Goal: Information Seeking & Learning: Learn about a topic

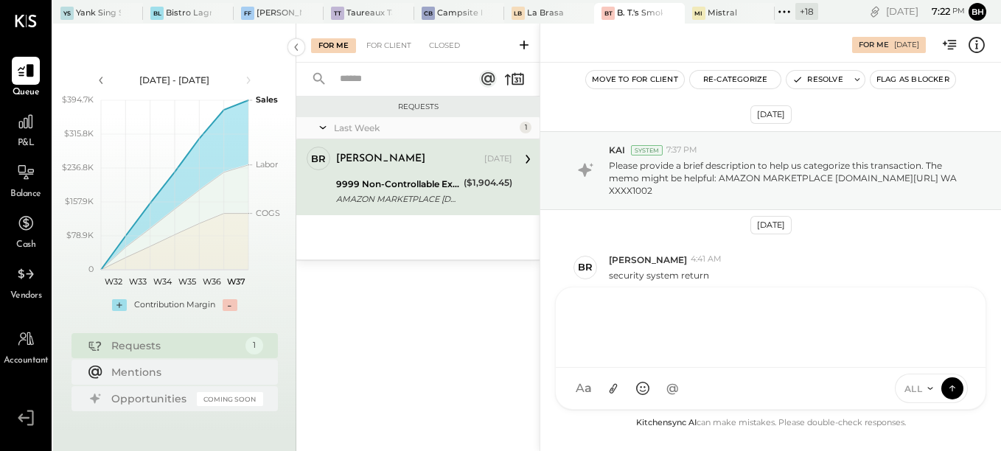
click at [618, 384] on div "AM [PERSON_NAME] [PERSON_NAME] [PERSON_NAME] [PERSON_NAME] B [PERSON_NAME] DS […" at bounding box center [770, 348] width 431 height 123
click at [950, 385] on icon at bounding box center [952, 387] width 13 height 15
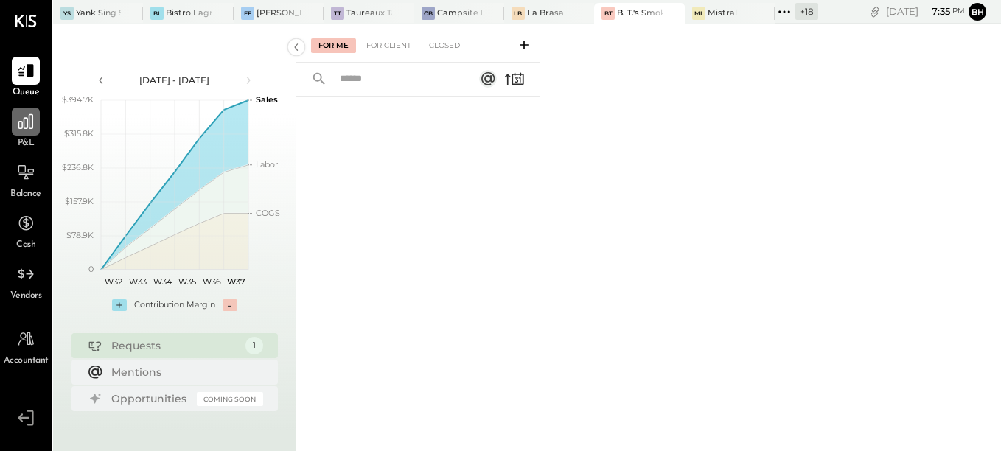
click at [23, 131] on icon at bounding box center [25, 121] width 19 height 19
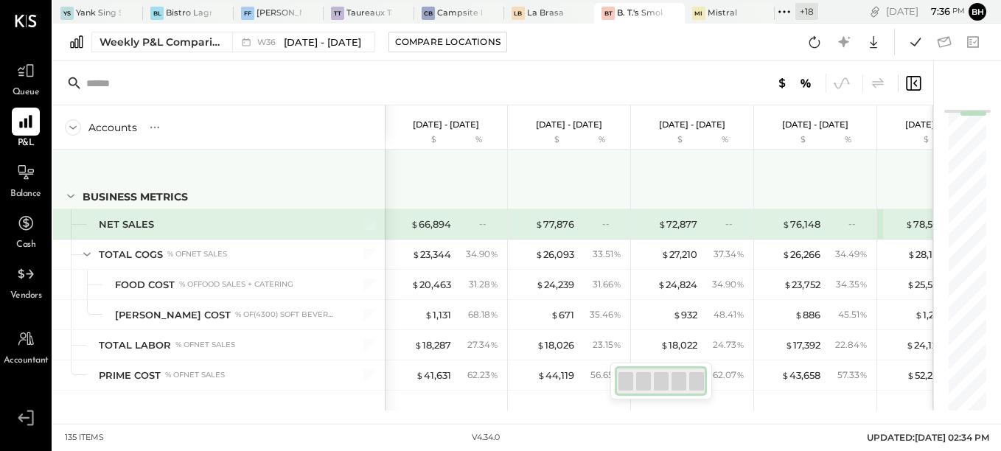
click at [598, 185] on div at bounding box center [570, 177] width 111 height 55
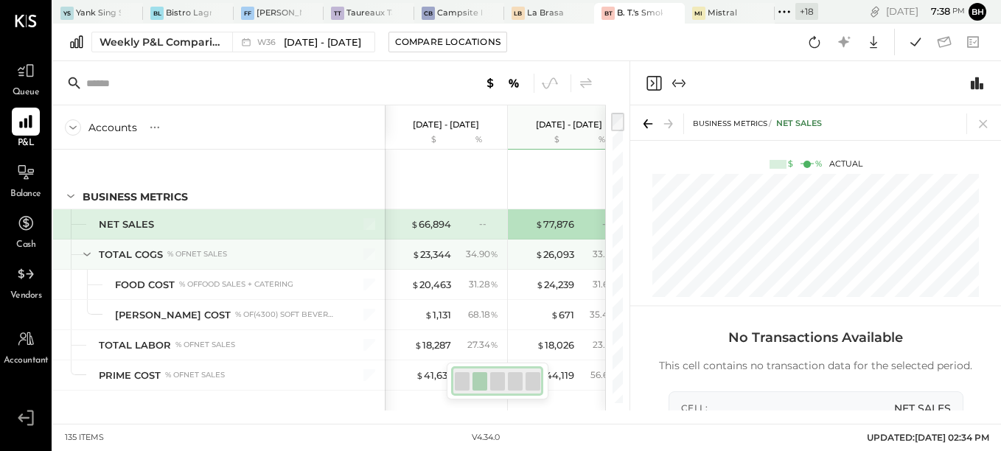
click at [460, 261] on div "$ 23,344 34.90 %" at bounding box center [447, 254] width 111 height 29
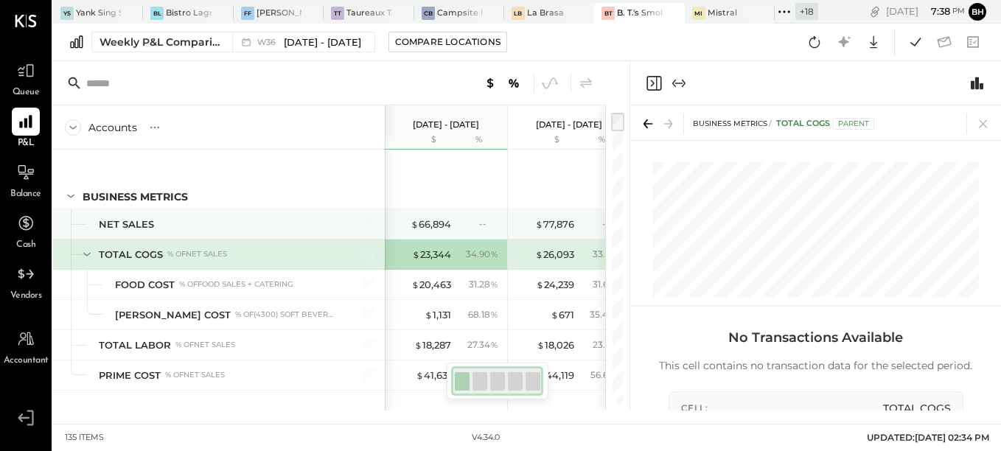
click at [445, 232] on div "$ 66,894 --" at bounding box center [447, 223] width 111 height 29
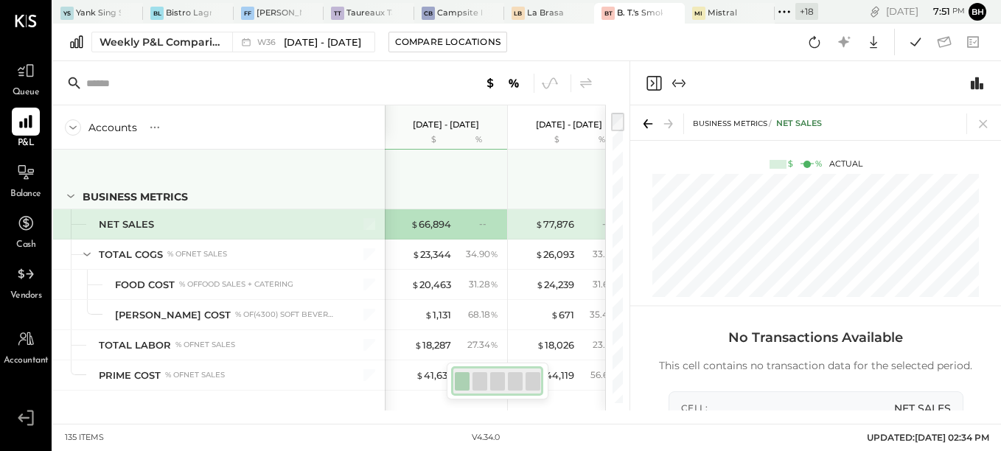
click at [327, 183] on div "BUSINESS METRICS" at bounding box center [219, 179] width 332 height 59
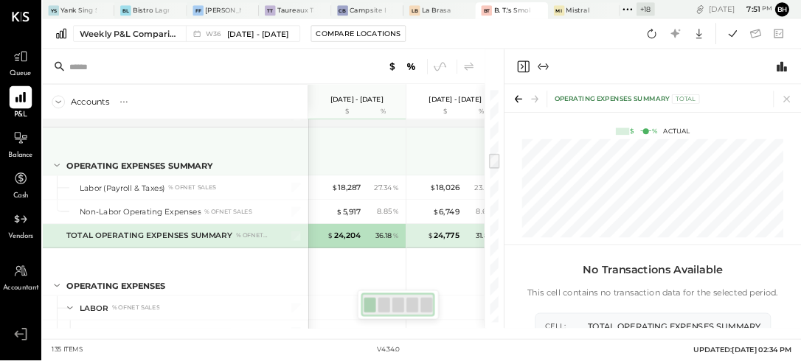
scroll to position [1136, 0]
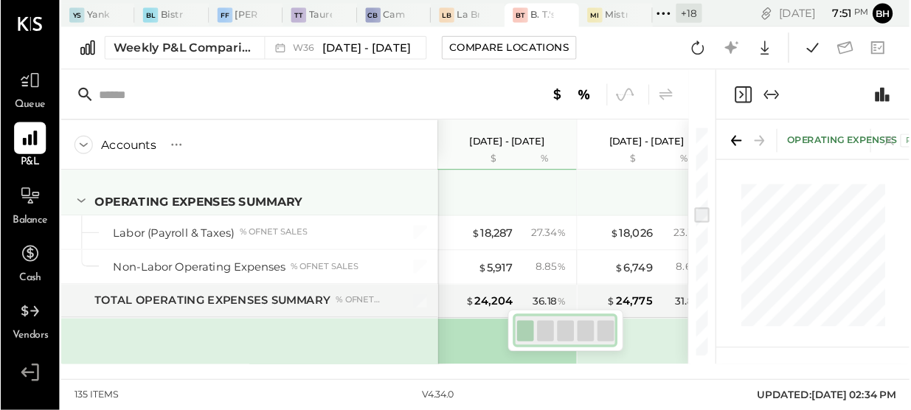
scroll to position [1135, 0]
